Goal: Information Seeking & Learning: Learn about a topic

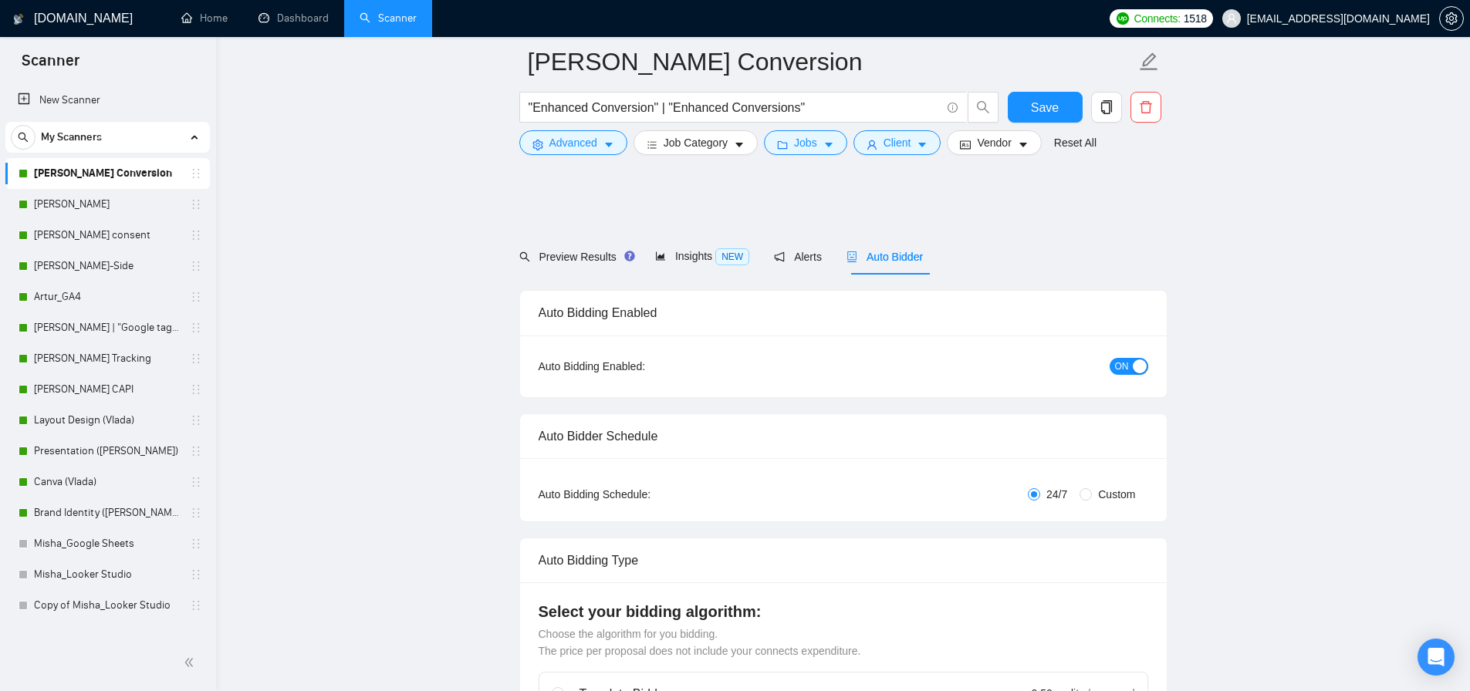
scroll to position [1829, 0]
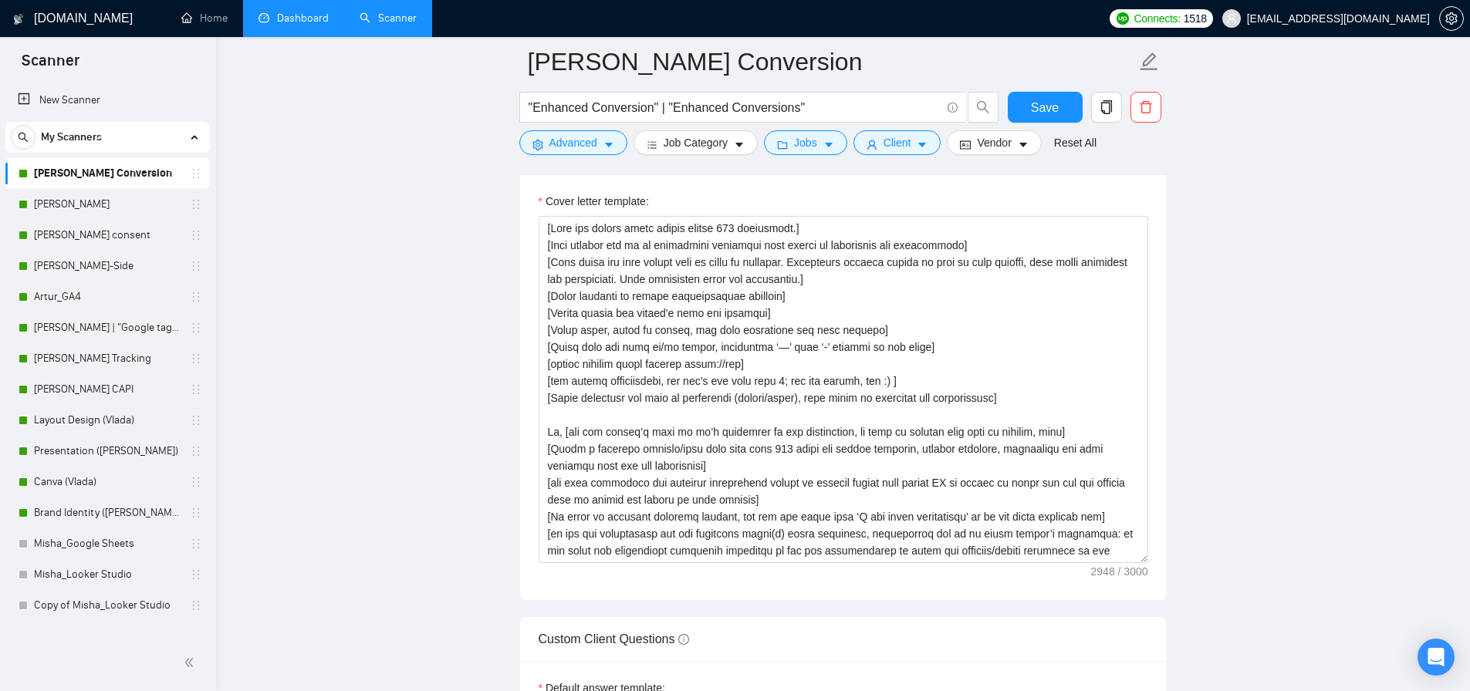
click at [329, 25] on link "Dashboard" at bounding box center [293, 18] width 70 height 13
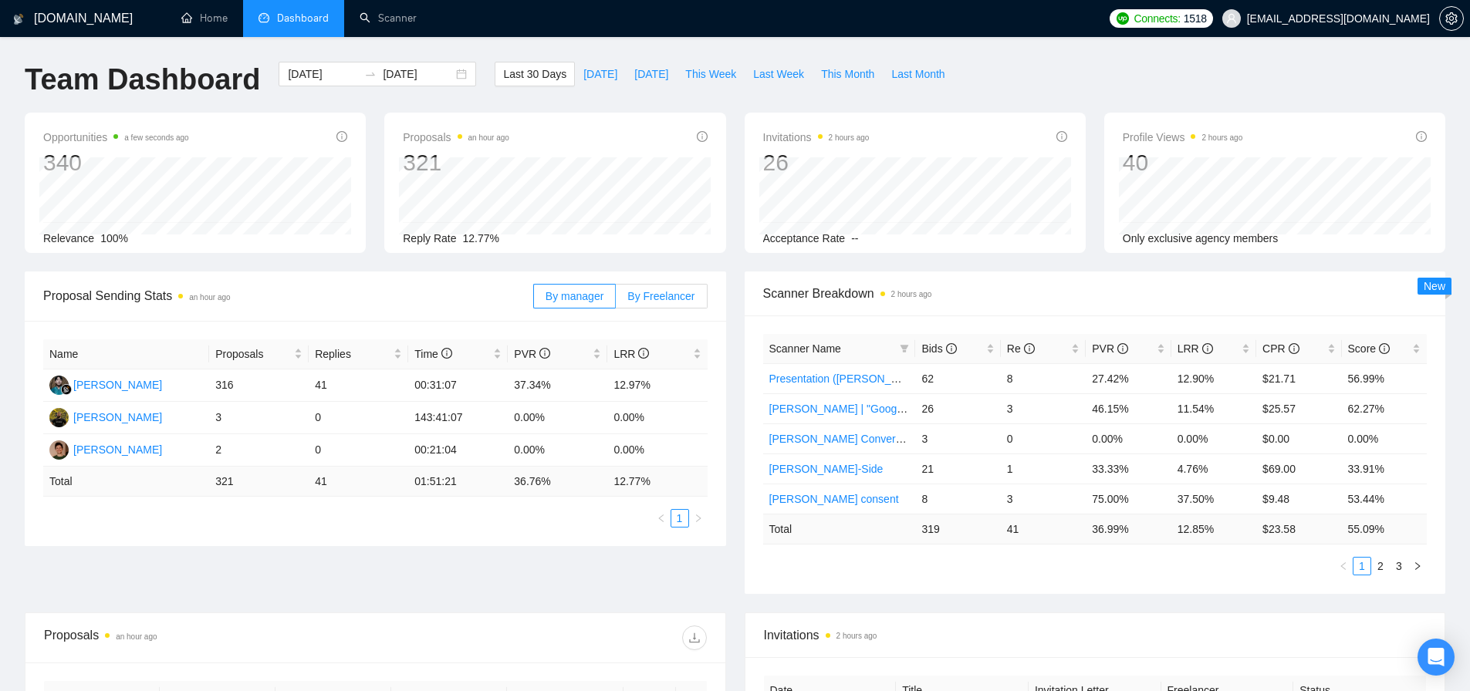
click at [689, 302] on span "By Freelancer" at bounding box center [660, 296] width 67 height 12
click at [616, 300] on input "By Freelancer" at bounding box center [616, 300] width 0 height 0
click at [1378, 566] on link "2" at bounding box center [1380, 566] width 17 height 17
click at [1400, 570] on link "3" at bounding box center [1398, 566] width 17 height 17
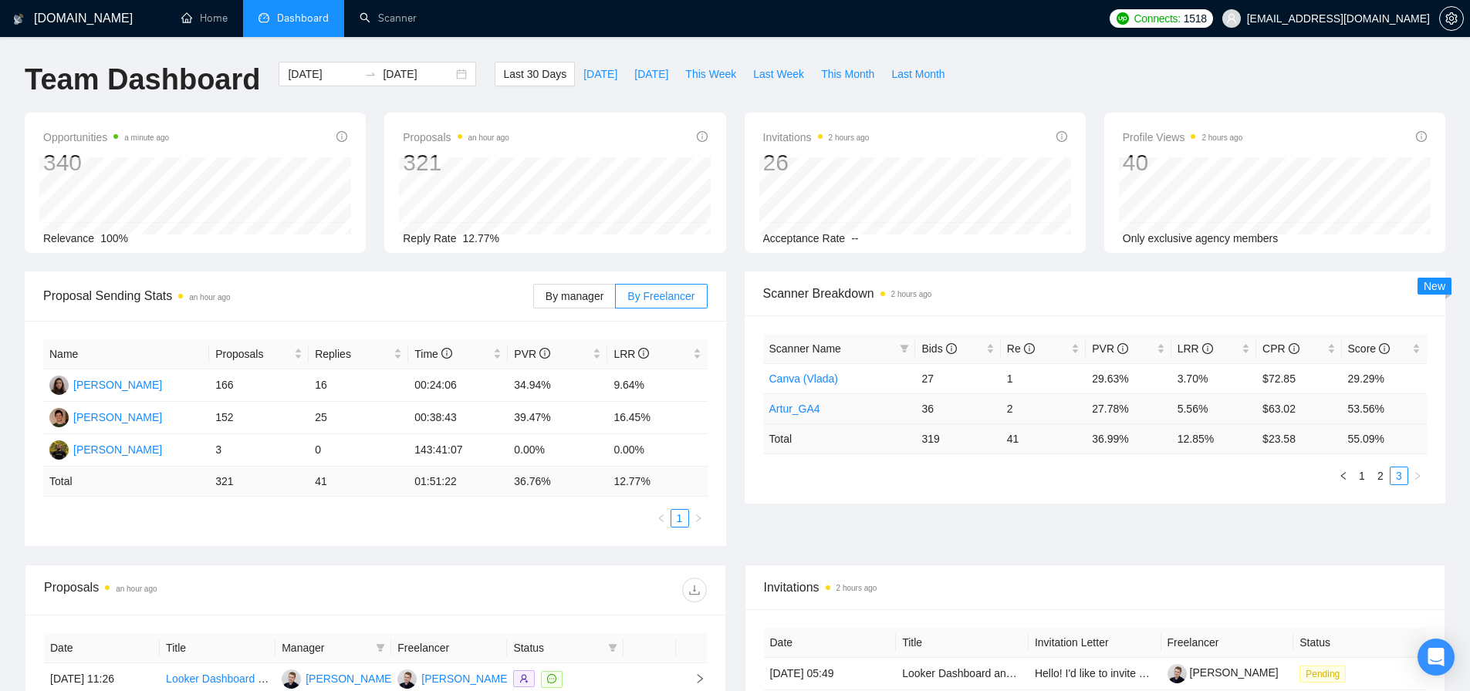
click at [1277, 410] on td "$63.02" at bounding box center [1298, 409] width 85 height 30
click at [1363, 479] on link "1" at bounding box center [1361, 476] width 17 height 17
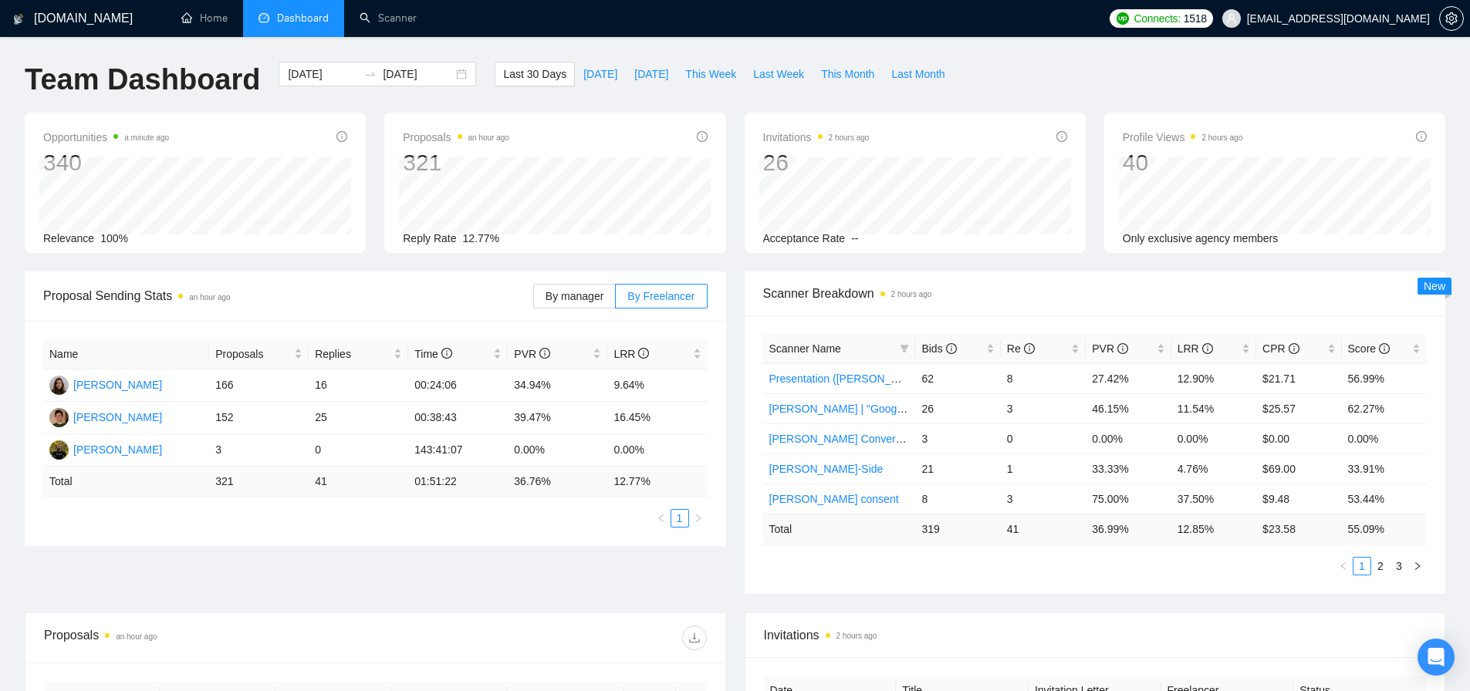
scroll to position [470, 0]
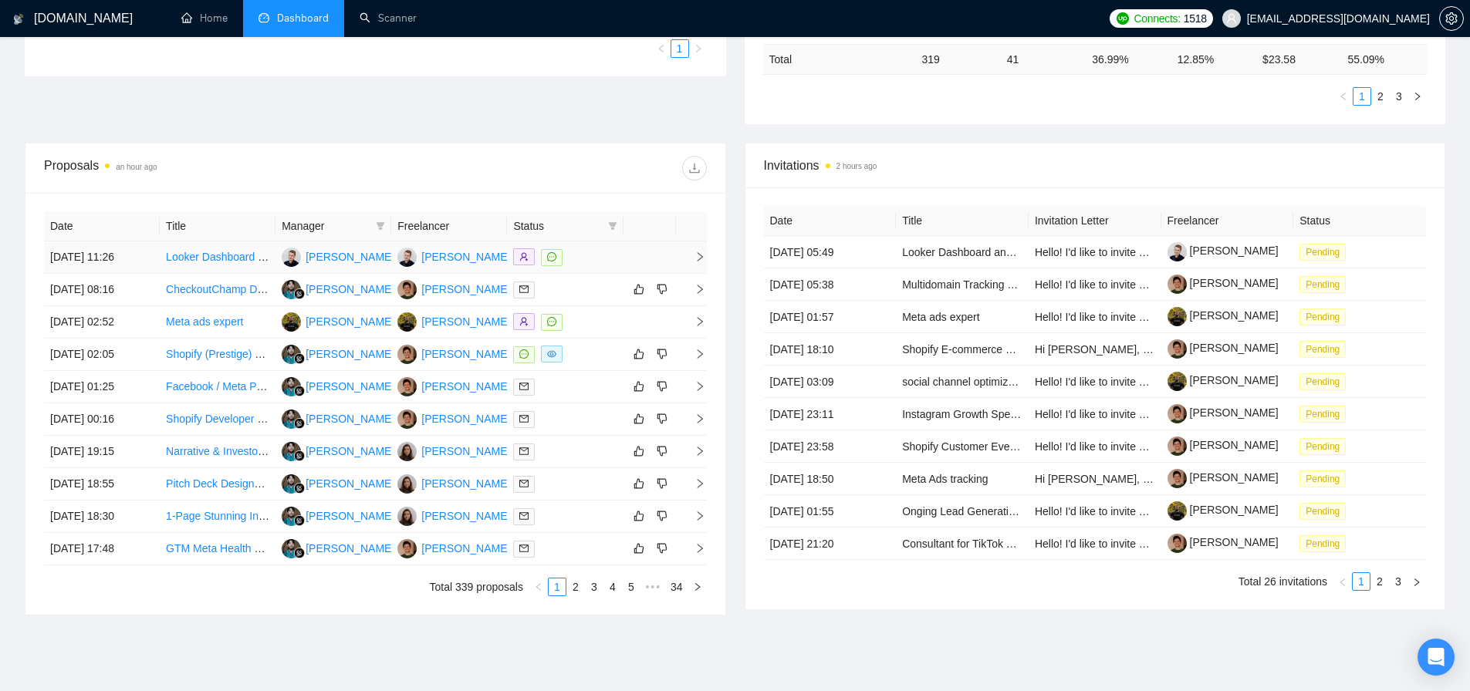
click at [621, 261] on td at bounding box center [565, 258] width 116 height 32
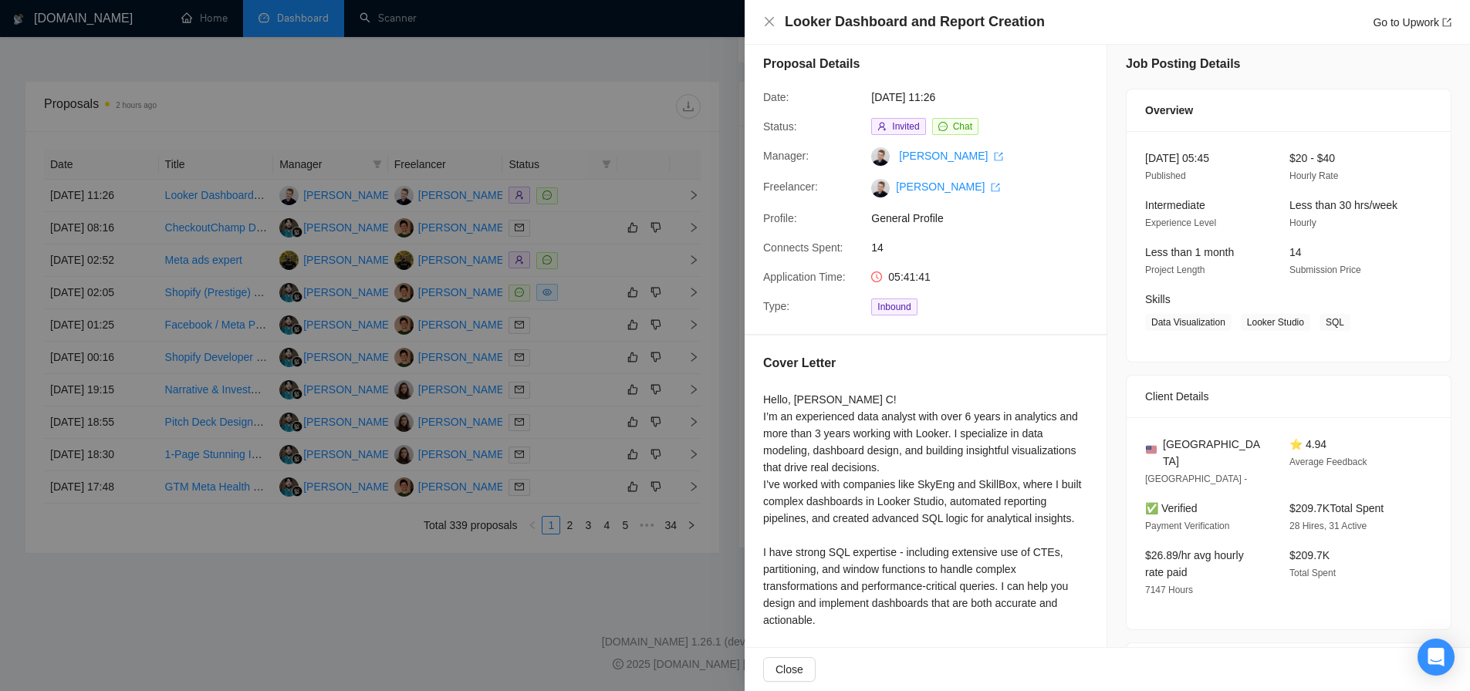
scroll to position [245, 0]
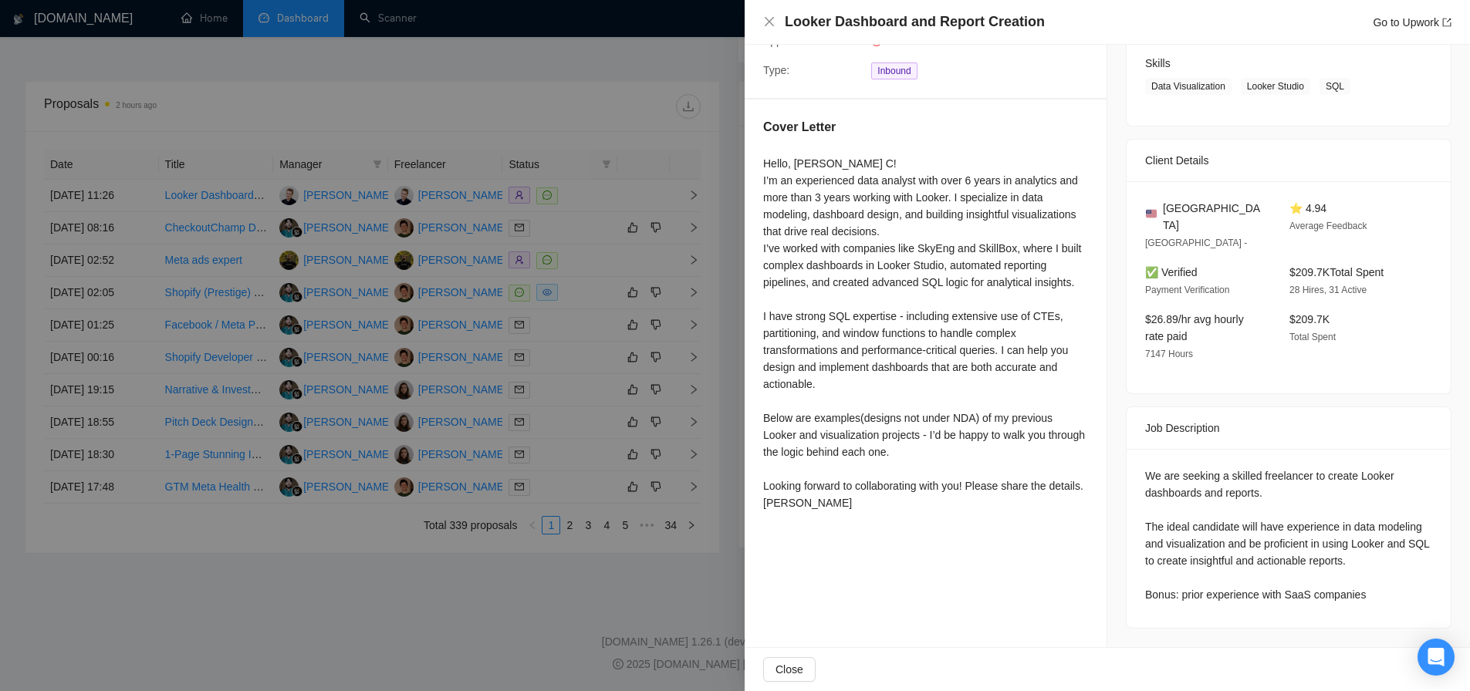
click at [611, 377] on div at bounding box center [735, 345] width 1470 height 691
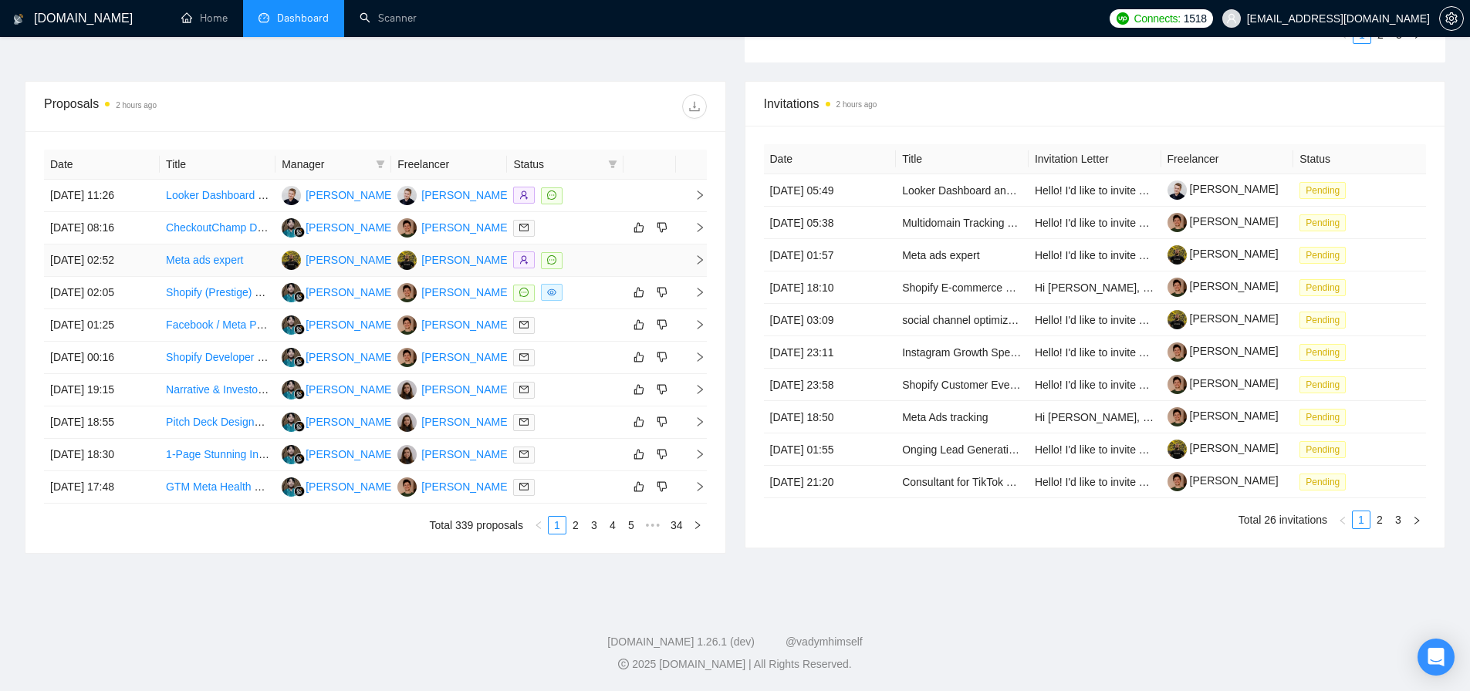
click at [617, 262] on td at bounding box center [565, 261] width 116 height 32
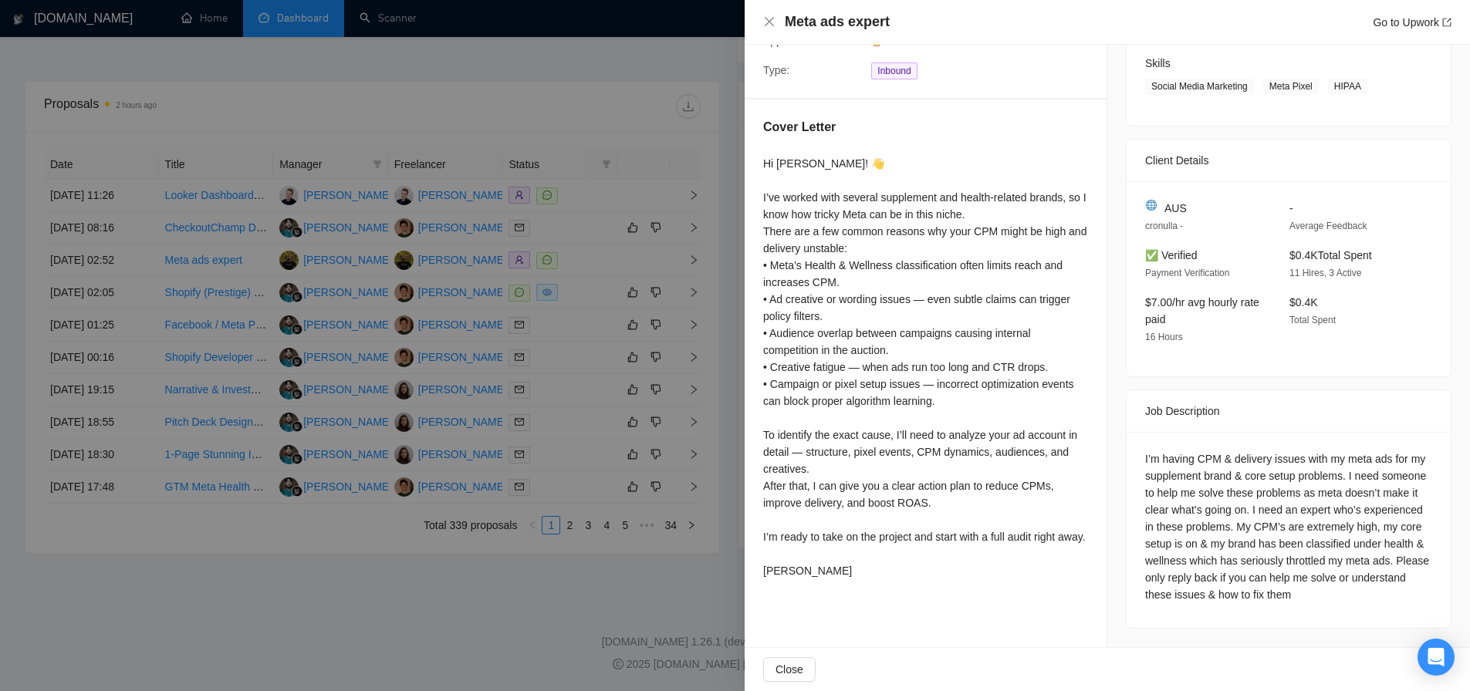
scroll to position [262, 0]
click at [666, 338] on div at bounding box center [735, 345] width 1470 height 691
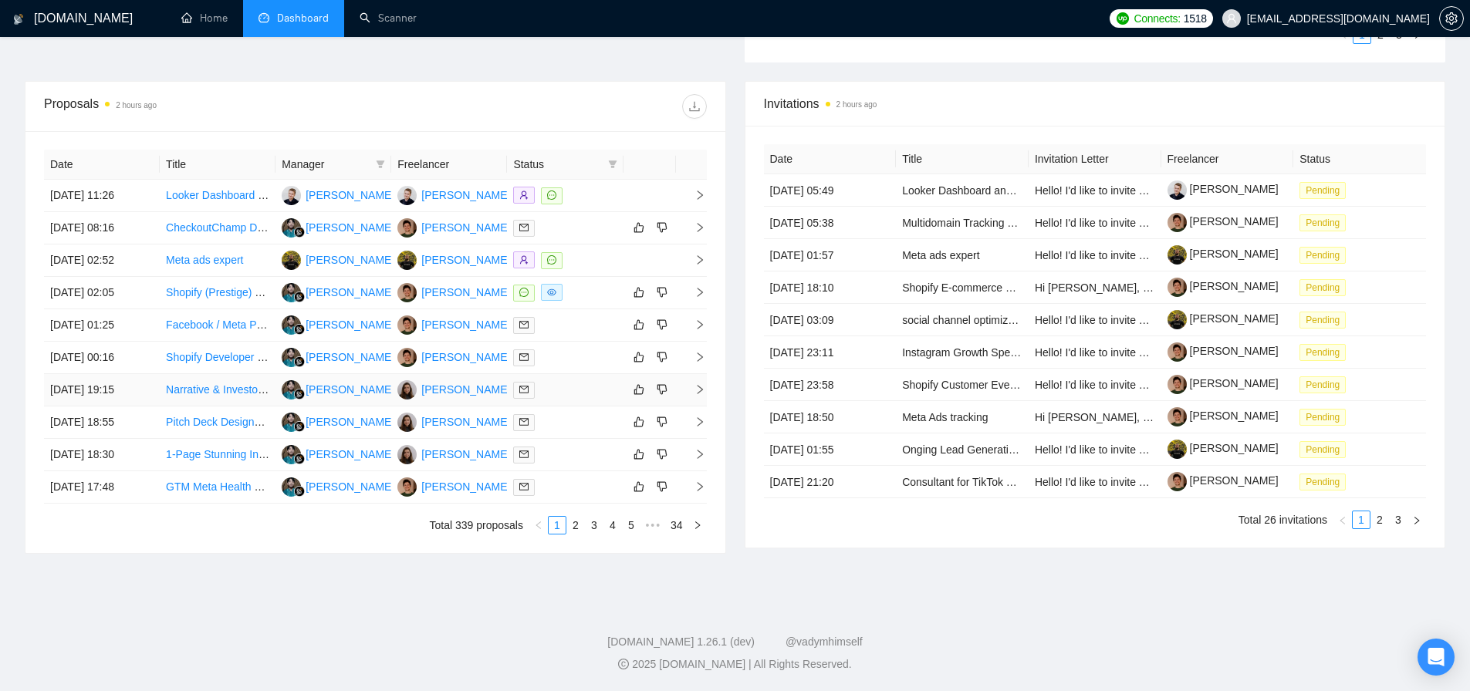
scroll to position [0, 0]
